Goal: Check status: Check status

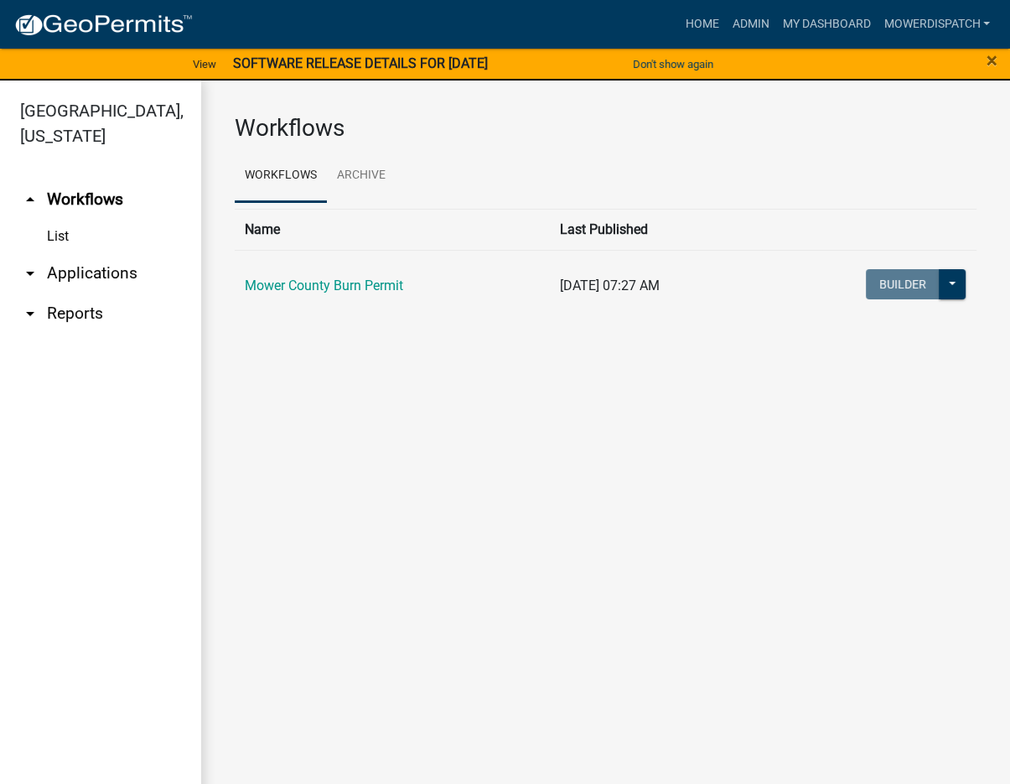
click at [82, 266] on link "arrow_drop_down Applications" at bounding box center [100, 273] width 201 height 40
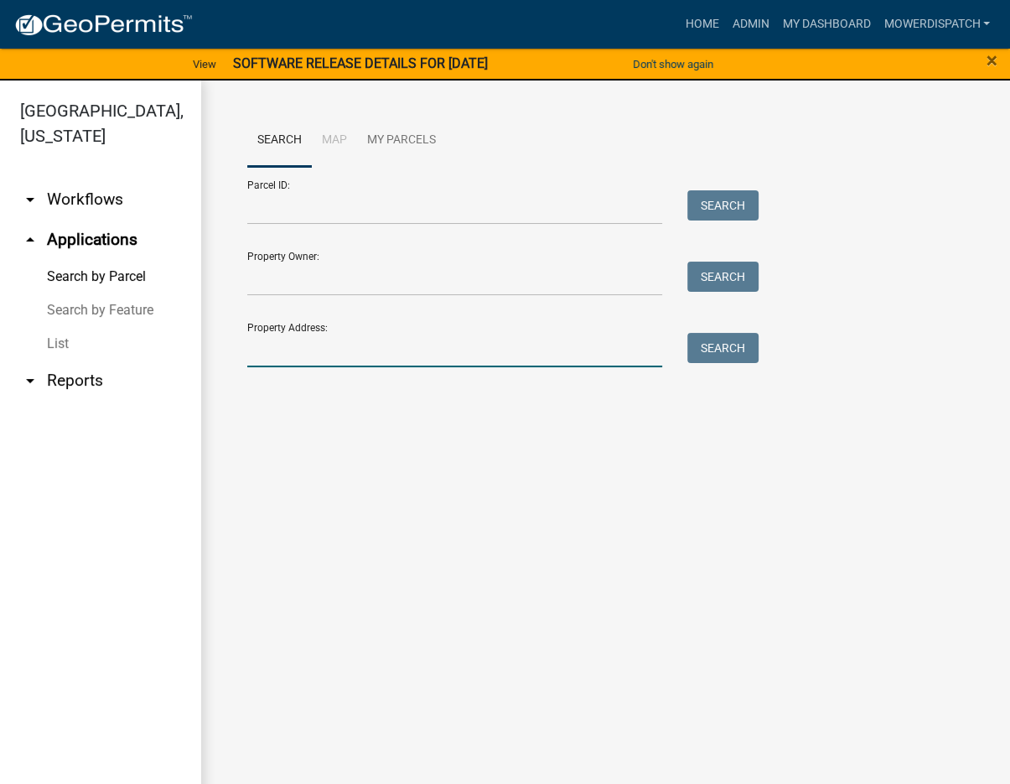
click at [308, 358] on input "Property Address:" at bounding box center [454, 350] width 415 height 34
type input "[STREET_ADDRESS]"
click at [732, 349] on button "Search" at bounding box center [722, 348] width 71 height 30
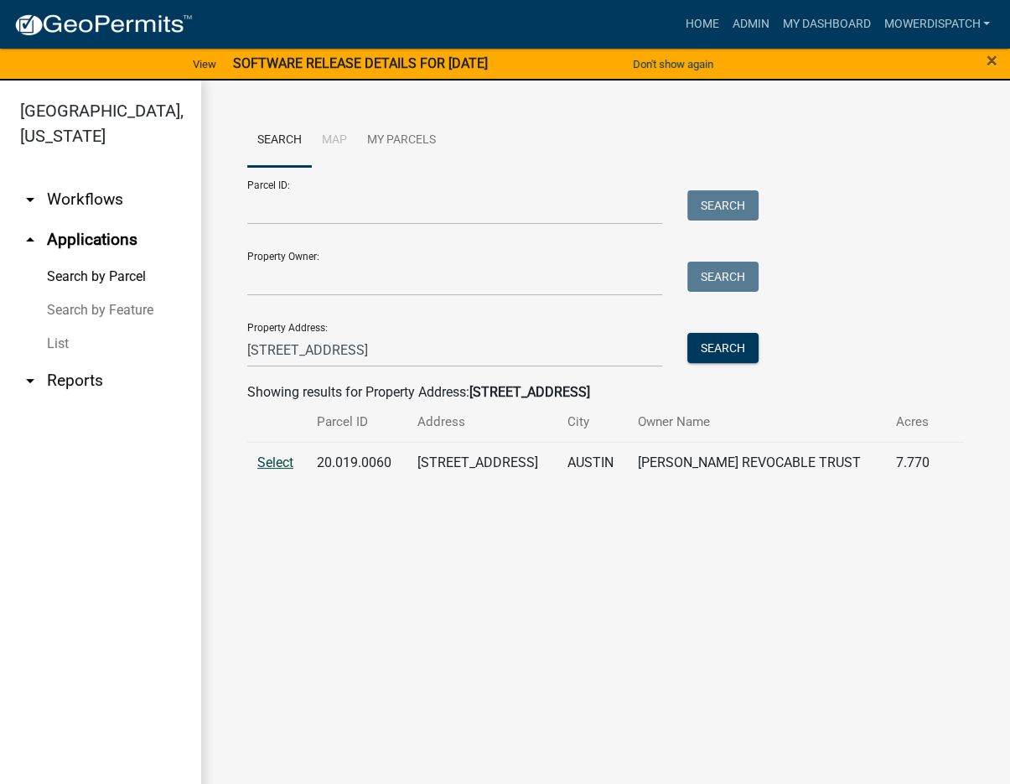
click at [280, 458] on span "Select" at bounding box center [275, 462] width 36 height 16
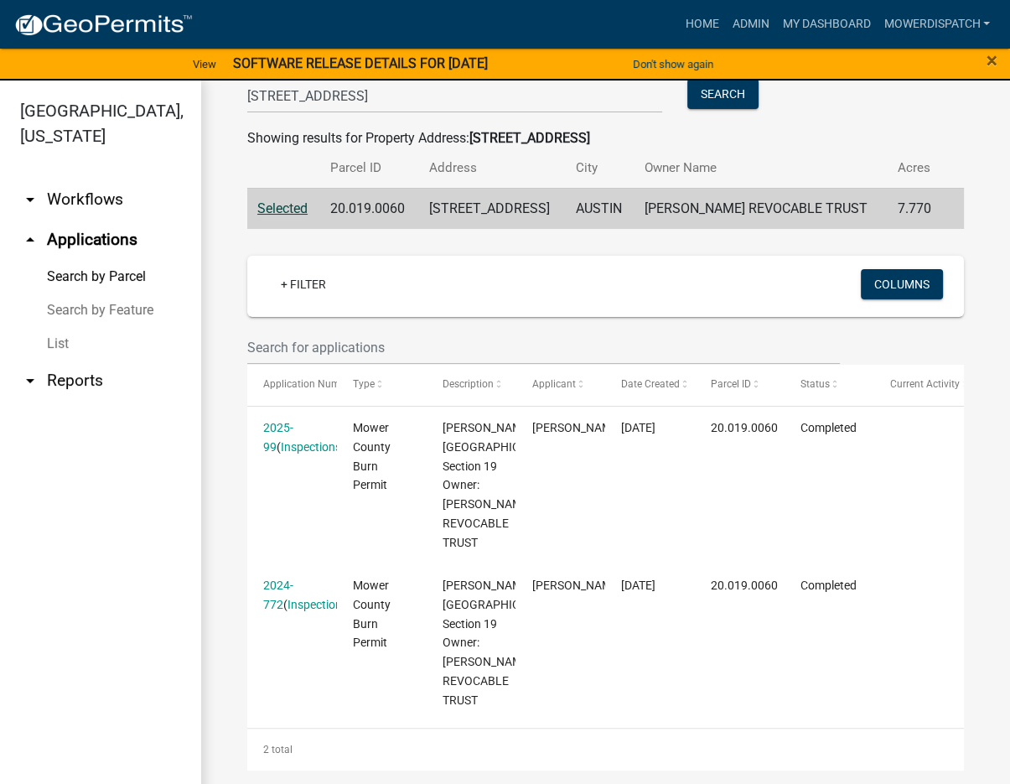
scroll to position [335, 0]
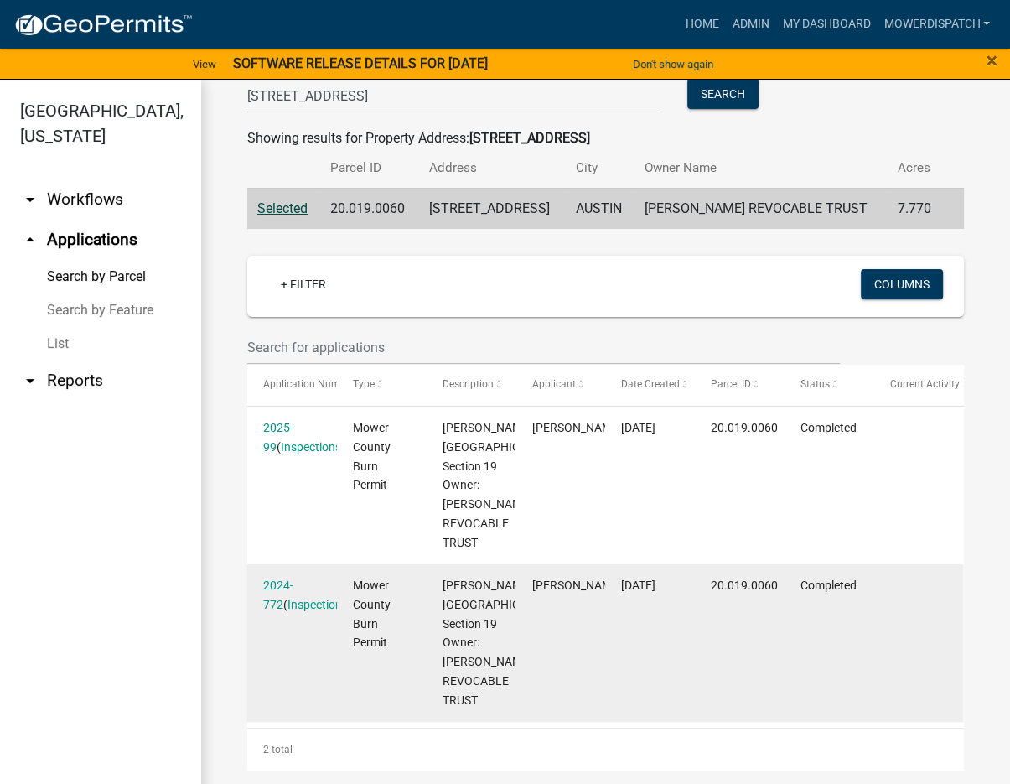
click at [866, 590] on datatable-body-cell "Completed" at bounding box center [829, 643] width 90 height 158
click at [943, 595] on datatable-body-cell at bounding box center [918, 643] width 90 height 158
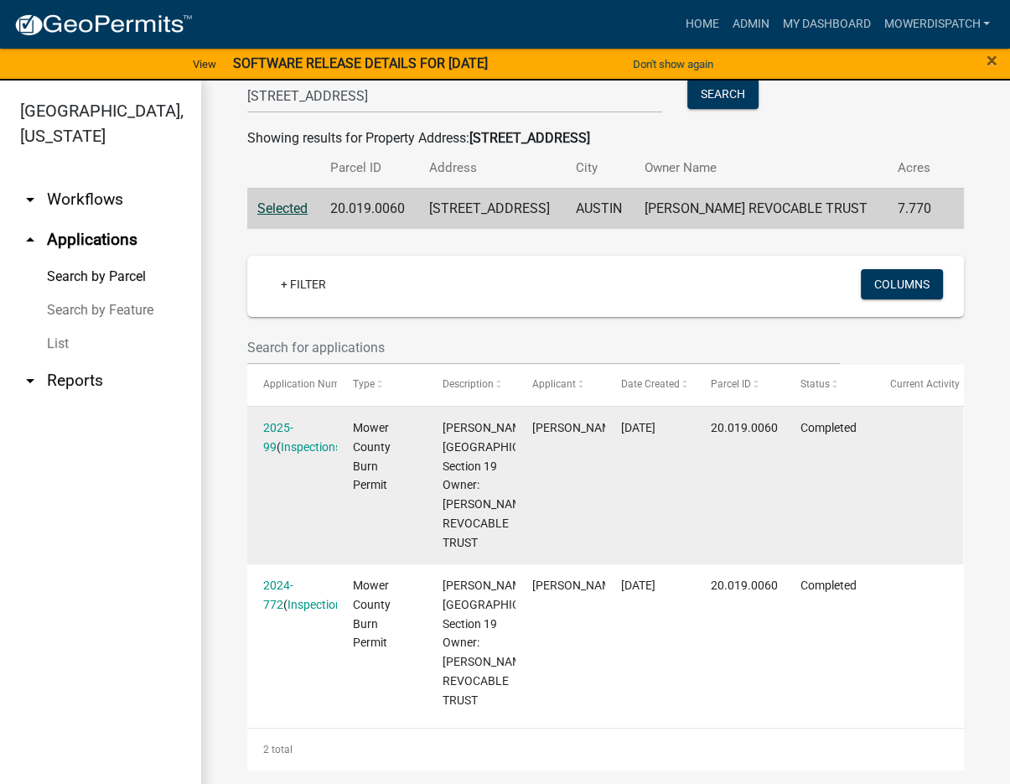
click at [587, 447] on datatable-body-cell "[PERSON_NAME]" at bounding box center [560, 485] width 90 height 158
drag, startPoint x: 532, startPoint y: 385, endPoint x: 581, endPoint y: 385, distance: 48.6
click at [581, 418] on div "[PERSON_NAME]" at bounding box center [559, 427] width 57 height 19
copy span "[PERSON_NAME]"
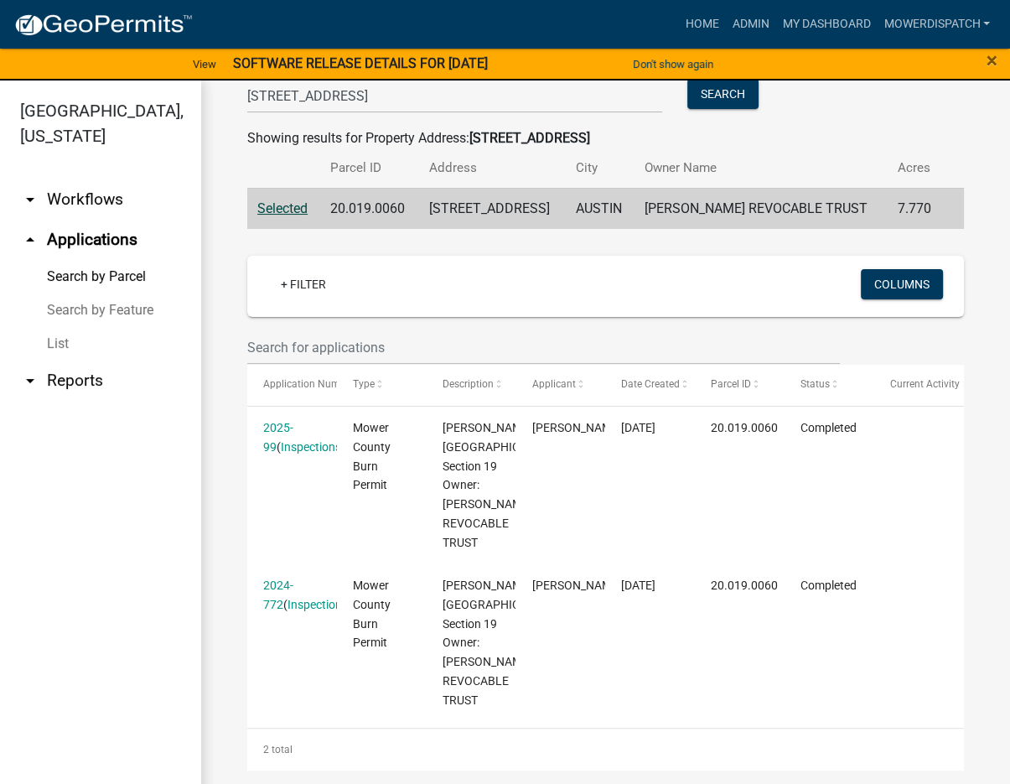
click at [972, 381] on div "Search Map My Parcels Parcel ID: Search Property Owner: Search Property Address…" at bounding box center [605, 315] width 809 height 977
drag, startPoint x: 426, startPoint y: 123, endPoint x: 452, endPoint y: 145, distance: 33.9
click at [452, 188] on td "[STREET_ADDRESS]" at bounding box center [492, 208] width 147 height 41
copy td "[STREET_ADDRESS]"
click at [146, 401] on ul "arrow_drop_down Workflows List arrow_drop_up Applications Search by Parcel Sear…" at bounding box center [100, 485] width 201 height 638
